Goal: Task Accomplishment & Management: Manage account settings

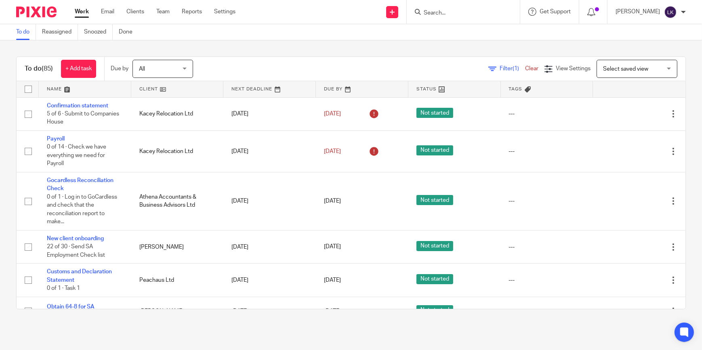
click at [445, 13] on input "Search" at bounding box center [459, 13] width 73 height 7
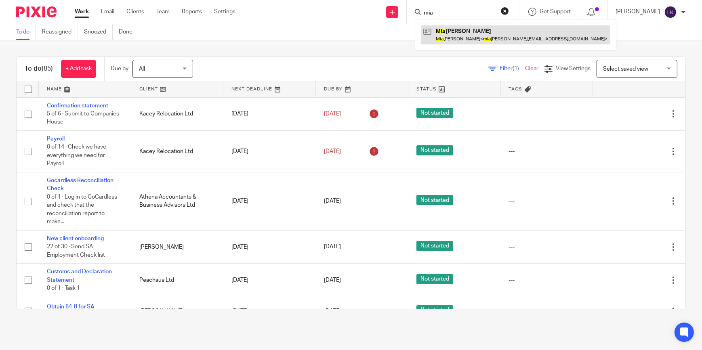
type input "mia"
click at [463, 29] on link at bounding box center [515, 34] width 189 height 19
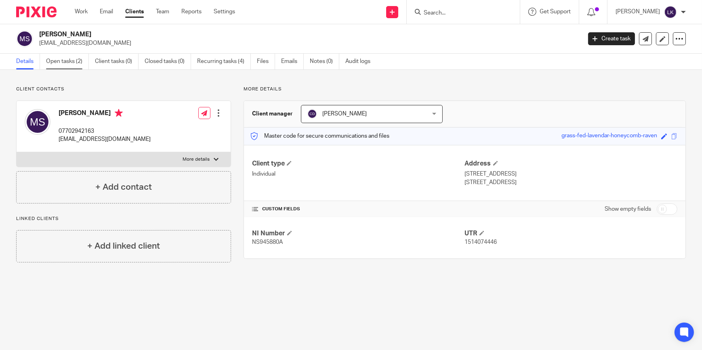
click at [73, 66] on link "Open tasks (2)" at bounding box center [67, 62] width 43 height 16
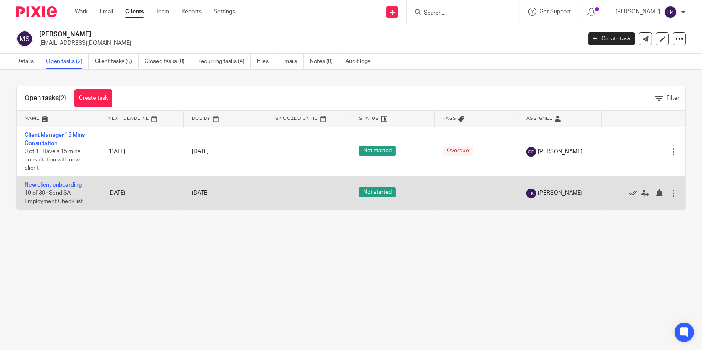
click at [57, 183] on link "New client onboarding" at bounding box center [53, 185] width 57 height 6
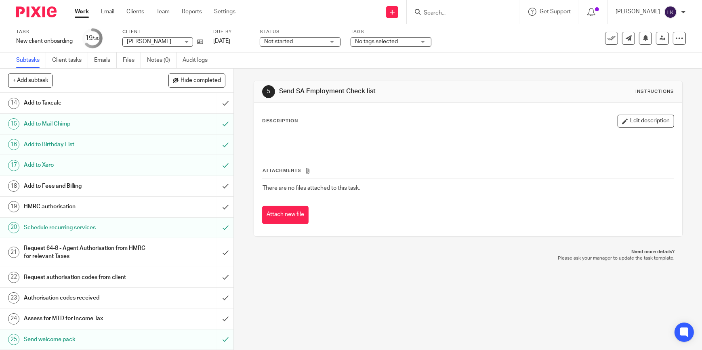
scroll to position [294, 0]
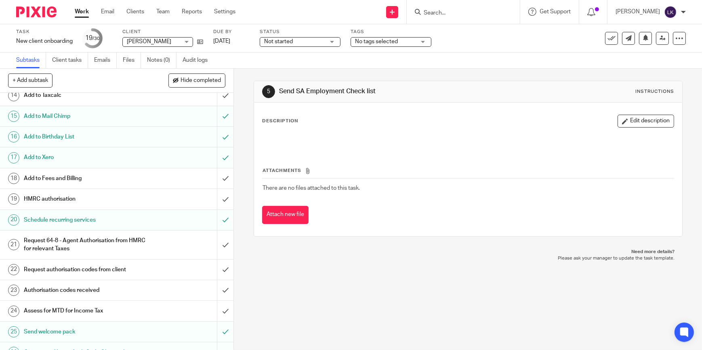
click at [140, 237] on h1 "Request 64-8 - Agent Authorisation from HMRC for relevant Taxes" at bounding box center [86, 245] width 124 height 21
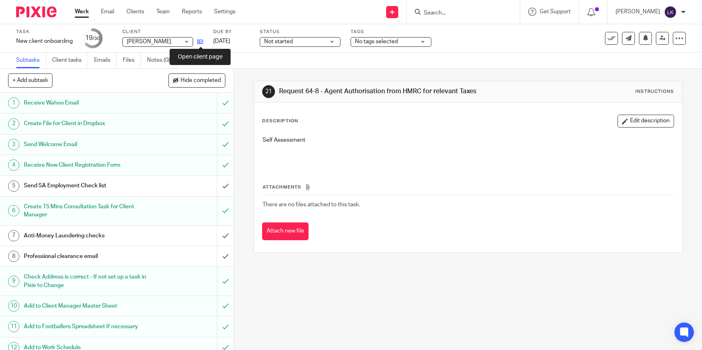
click at [199, 44] on icon at bounding box center [200, 42] width 6 height 6
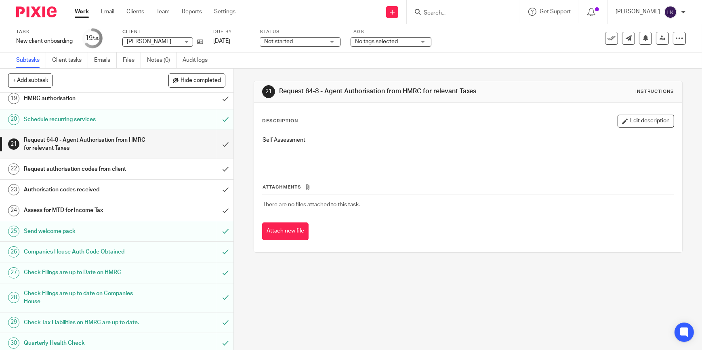
scroll to position [397, 0]
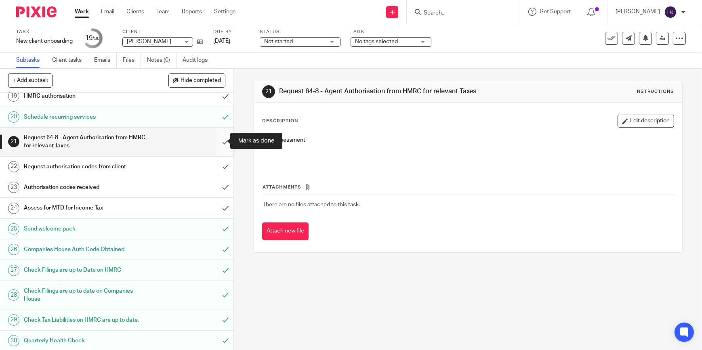
click at [217, 143] on input "submit" at bounding box center [116, 142] width 233 height 29
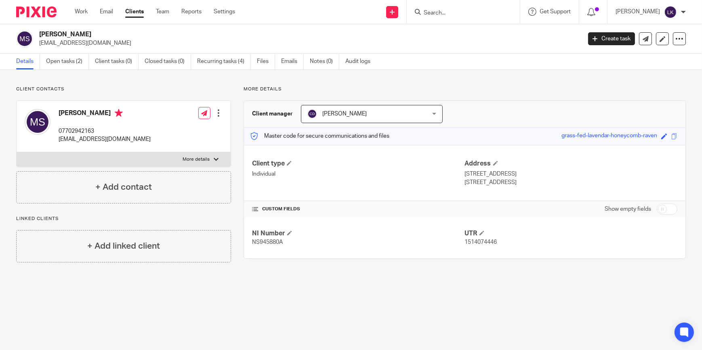
click at [472, 242] on span "1514074446" at bounding box center [481, 243] width 32 height 6
copy span "1514074446"
drag, startPoint x: 282, startPoint y: 241, endPoint x: 245, endPoint y: 241, distance: 37.6
click at [245, 241] on div "NI Number NS945880A UTR 1514074446" at bounding box center [464, 237] width 441 height 41
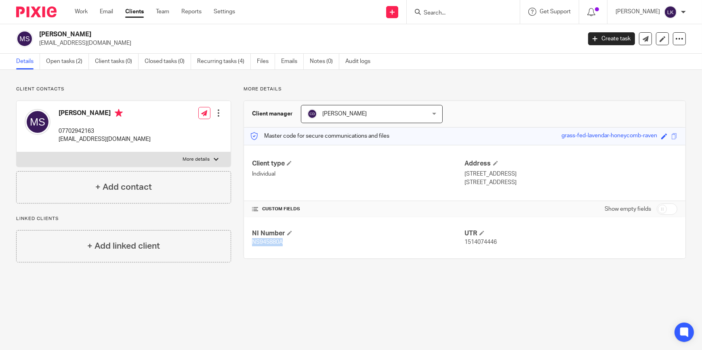
copy span "NS945880A"
drag, startPoint x: 518, startPoint y: 182, endPoint x: 493, endPoint y: 179, distance: 24.8
click at [493, 179] on p "Oxfordshire, OX14 3XH" at bounding box center [571, 183] width 212 height 8
copy p "OX14 3XH"
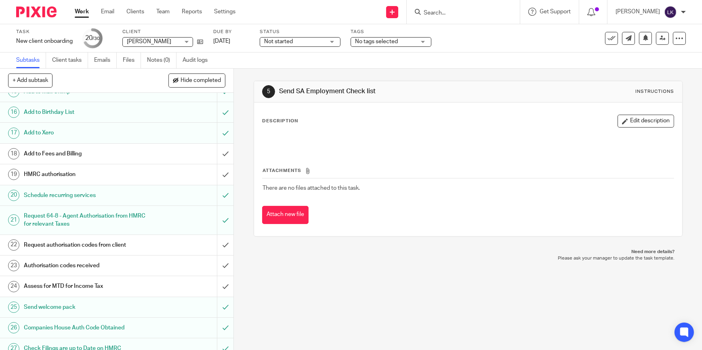
scroll to position [330, 0]
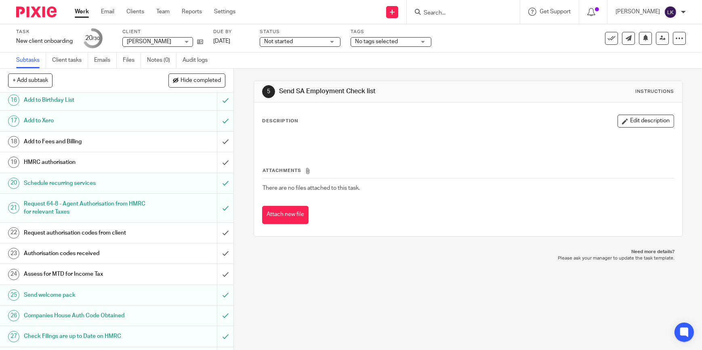
click at [122, 228] on h1 "Request authorisation codes from client" at bounding box center [86, 233] width 124 height 12
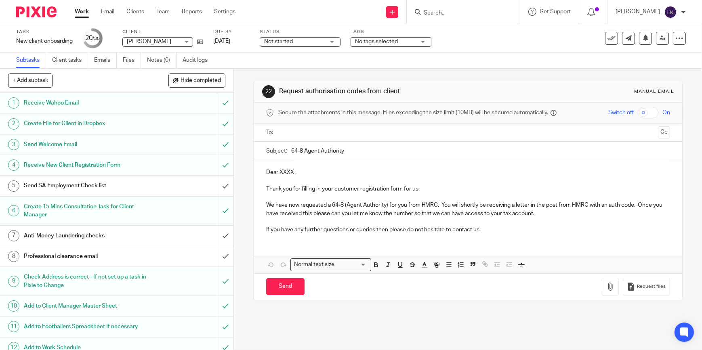
click at [313, 130] on input "text" at bounding box center [468, 132] width 374 height 9
click at [287, 172] on p "Dear XXXX ," at bounding box center [468, 174] width 404 height 8
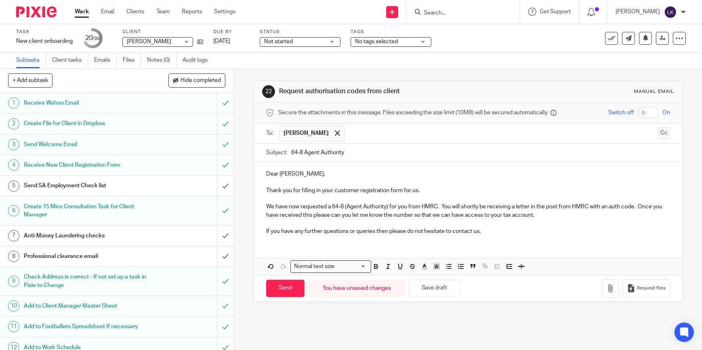
click at [658, 131] on button "Cc" at bounding box center [664, 133] width 12 height 12
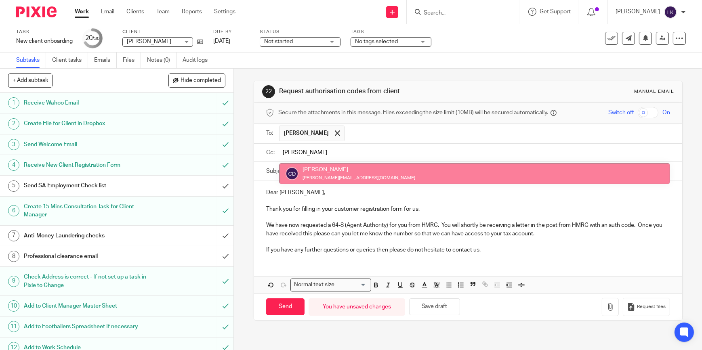
type input "Chloe"
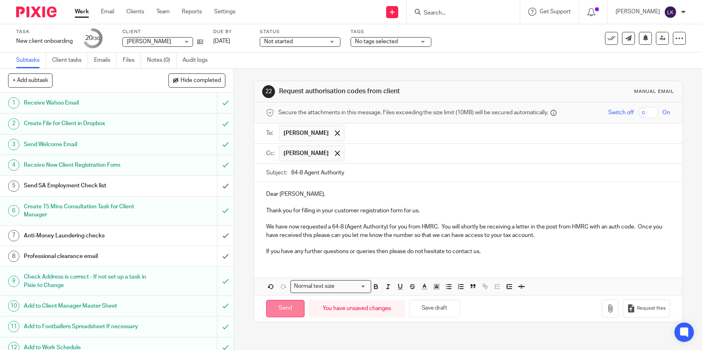
click at [279, 311] on input "Send" at bounding box center [285, 308] width 38 height 17
type input "Sent"
click at [477, 65] on div "Subtasks Client tasks Emails Files Notes (0) Audit logs" at bounding box center [351, 61] width 702 height 16
click at [83, 8] on link "Work" at bounding box center [82, 12] width 14 height 8
